Goal: Task Accomplishment & Management: Use online tool/utility

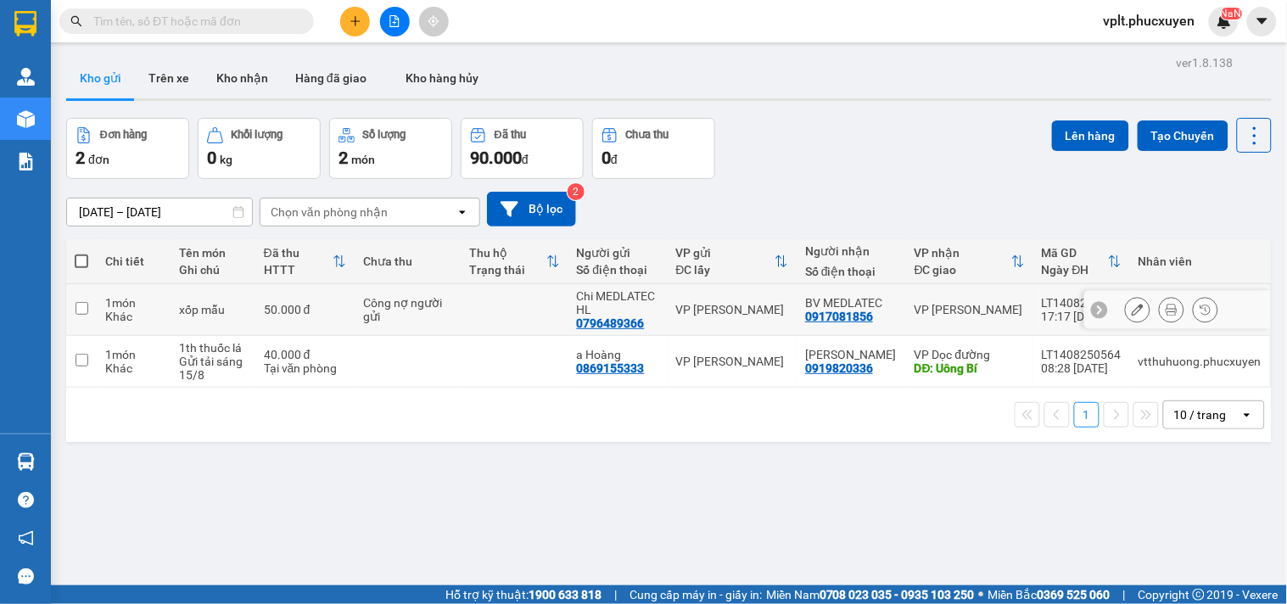
click at [507, 309] on td at bounding box center [515, 310] width 107 height 52
checkbox input "true"
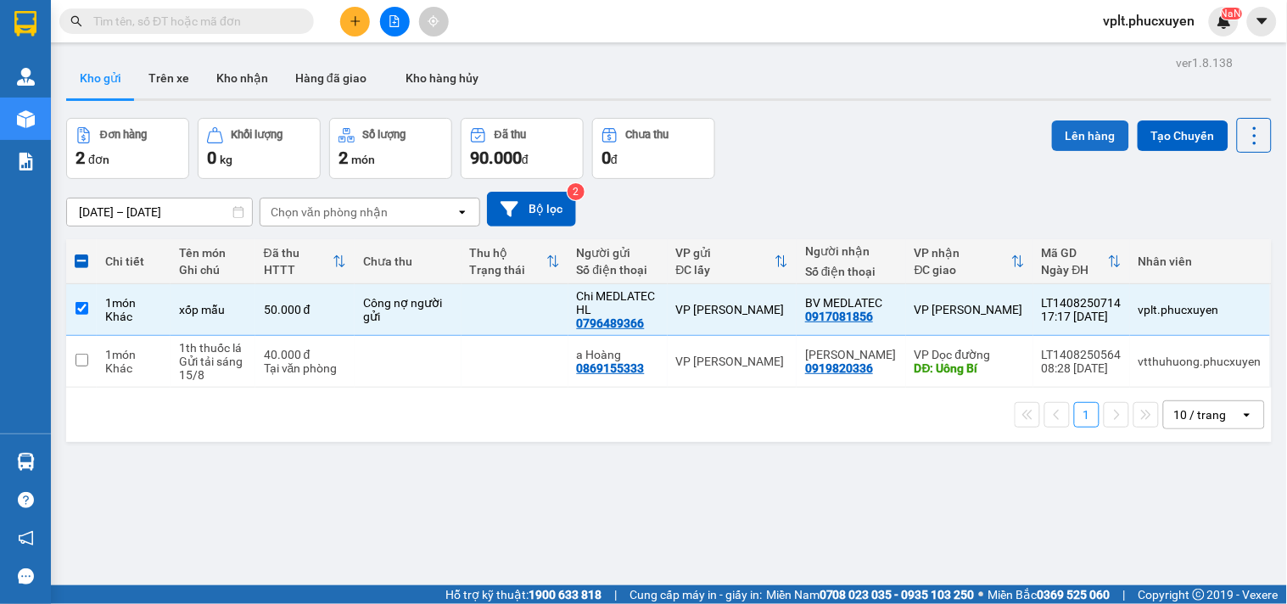
click at [1074, 130] on button "Lên hàng" at bounding box center [1090, 136] width 77 height 31
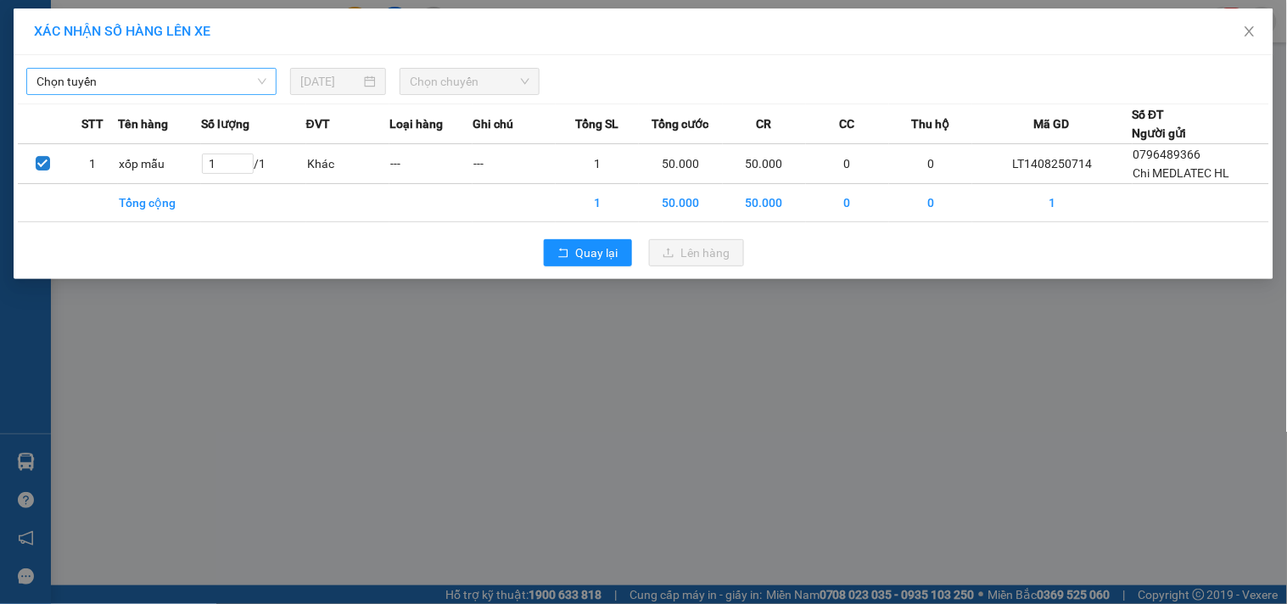
click at [146, 87] on span "Chọn tuyến" at bounding box center [151, 81] width 230 height 25
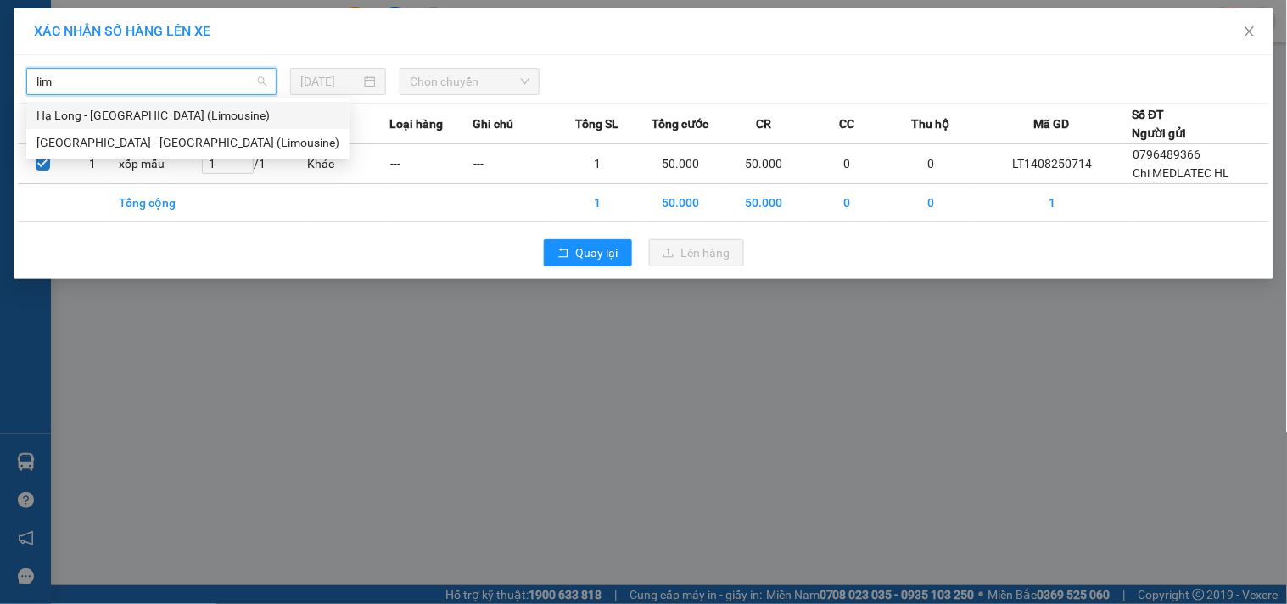
type input "limo"
click at [164, 117] on div "Hạ Long - [GEOGRAPHIC_DATA] (Limousine)" at bounding box center [187, 115] width 303 height 19
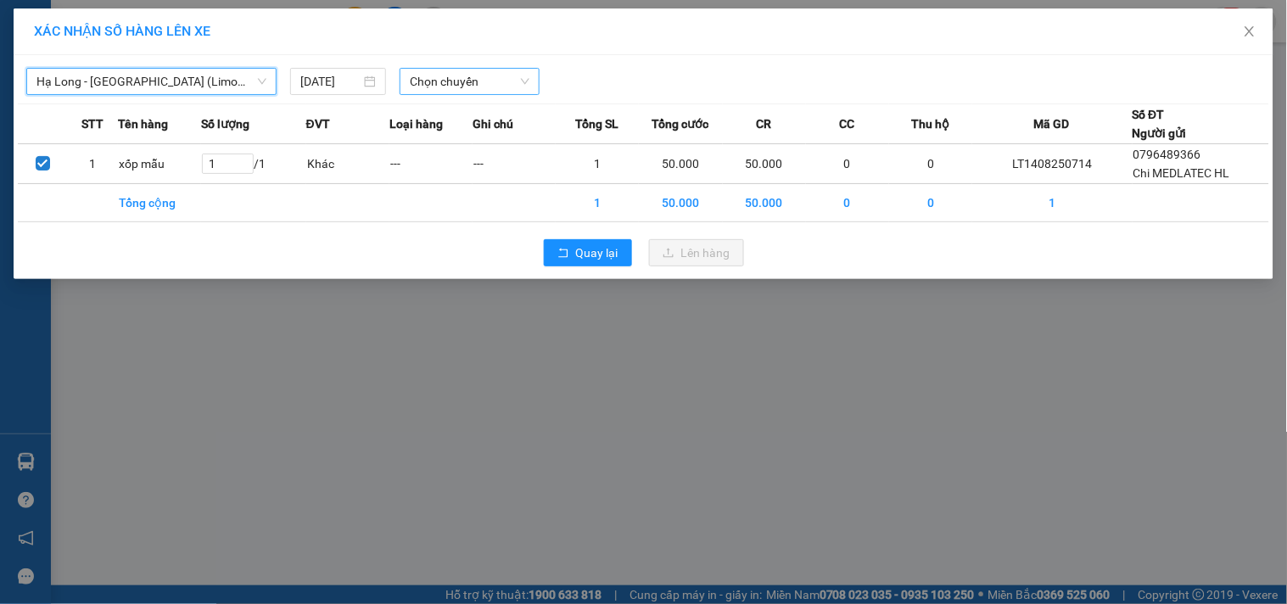
click at [463, 82] on span "Chọn chuyến" at bounding box center [470, 81] width 120 height 25
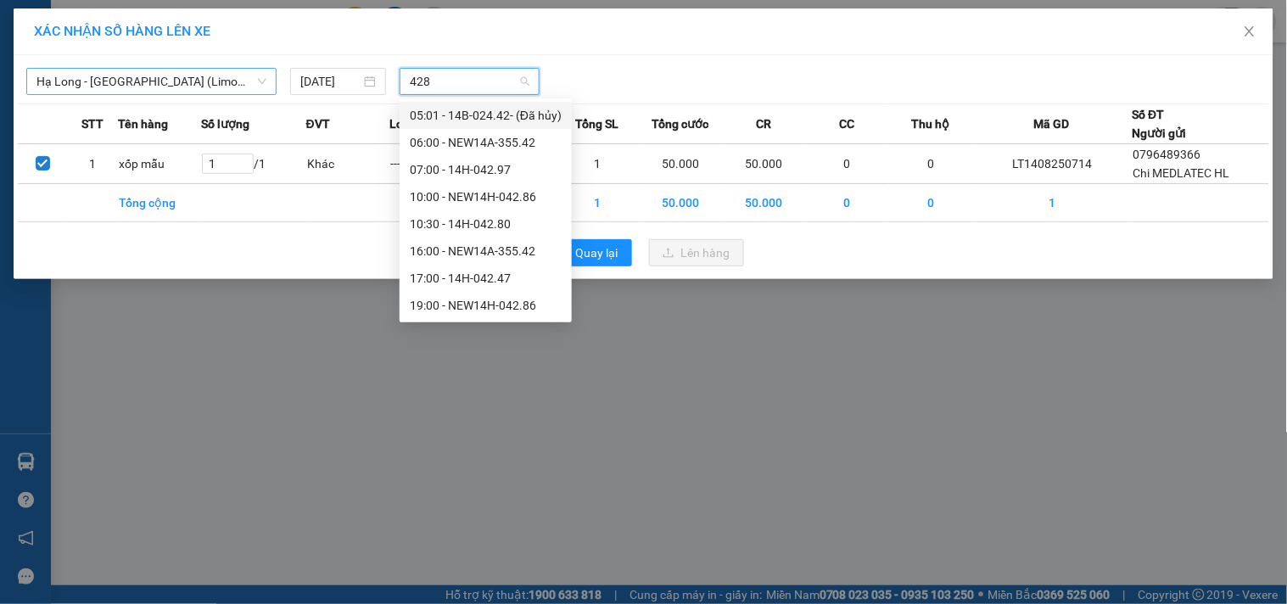
type input "4286"
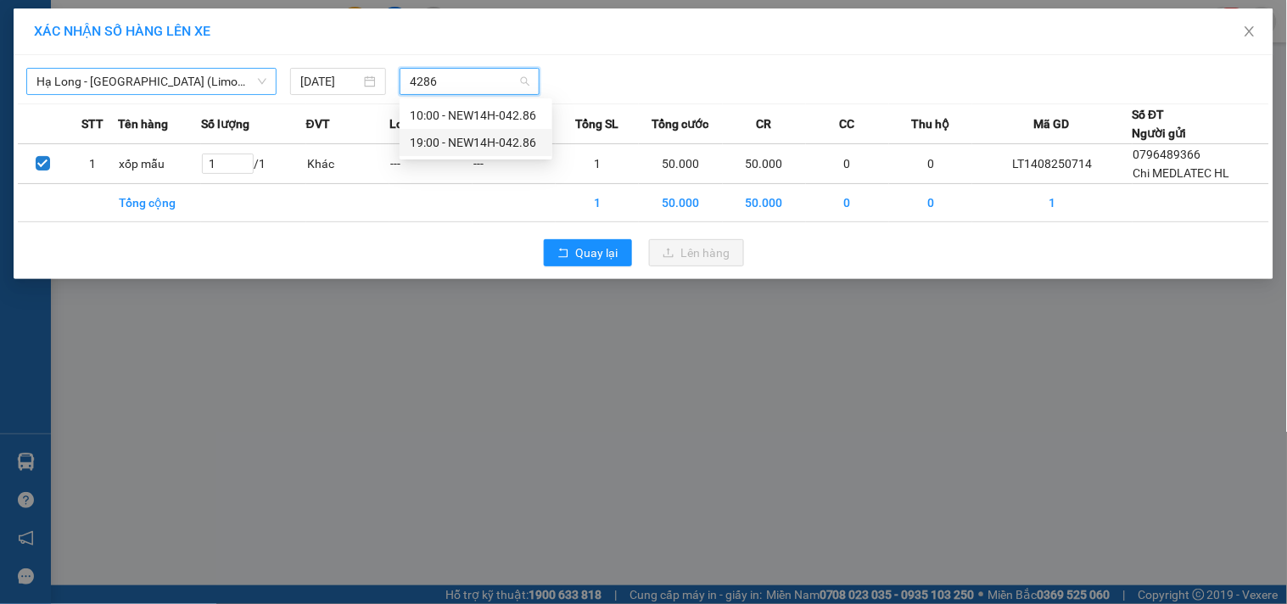
click at [438, 137] on div "19:00 - NEW14H-042.86" at bounding box center [476, 142] width 132 height 19
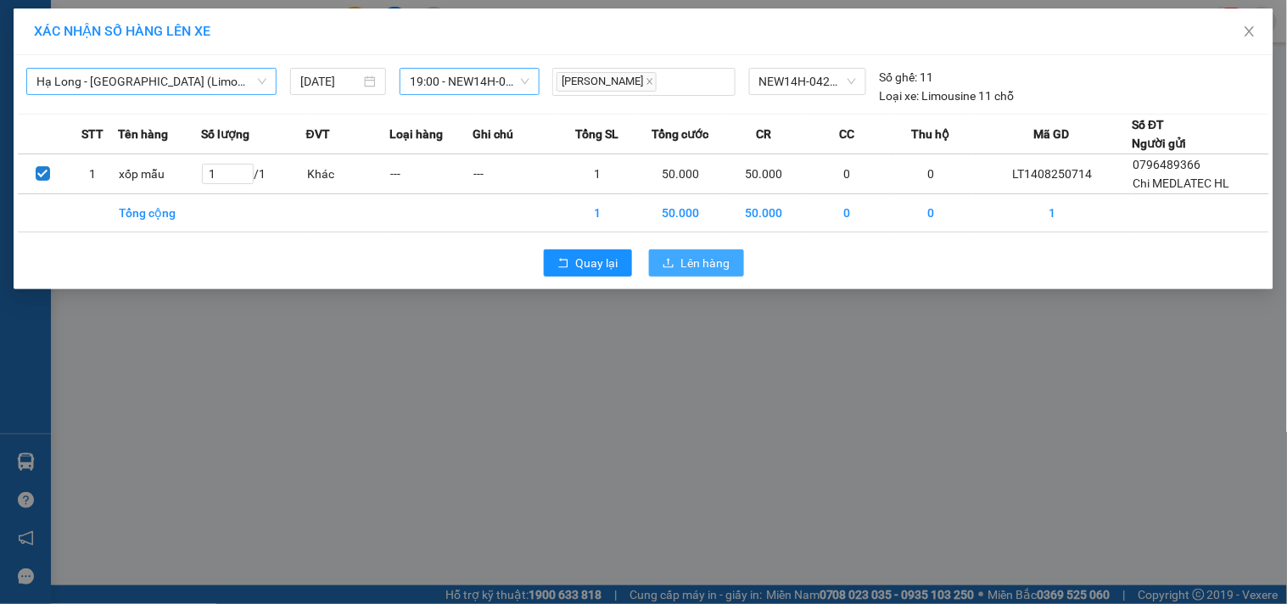
click at [721, 272] on span "Lên hàng" at bounding box center [705, 263] width 49 height 19
